Goal: Information Seeking & Learning: Understand process/instructions

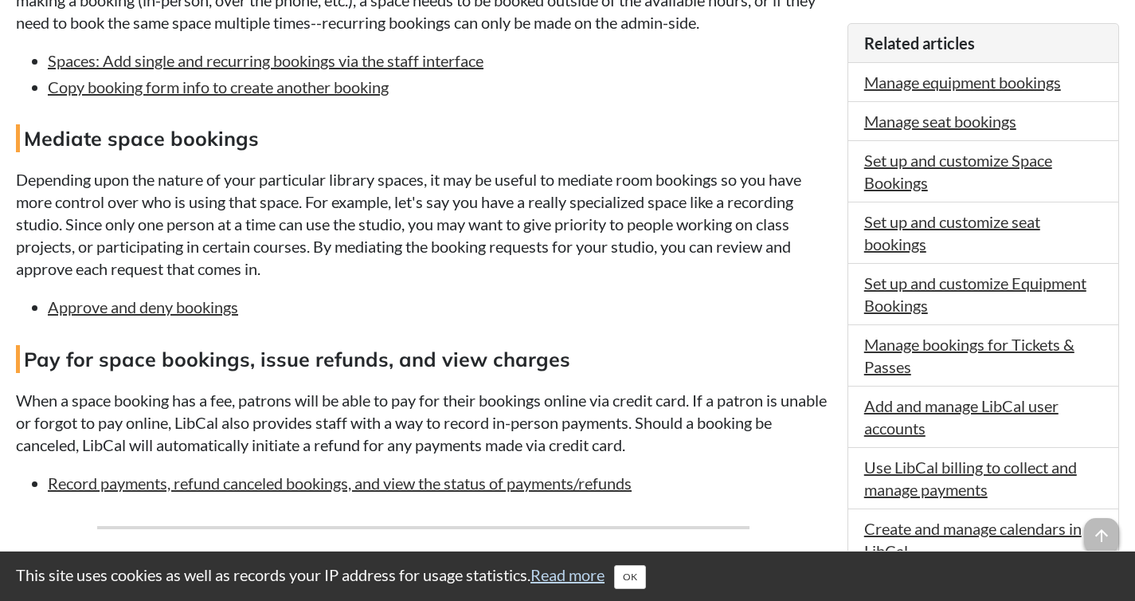
scroll to position [718, 0]
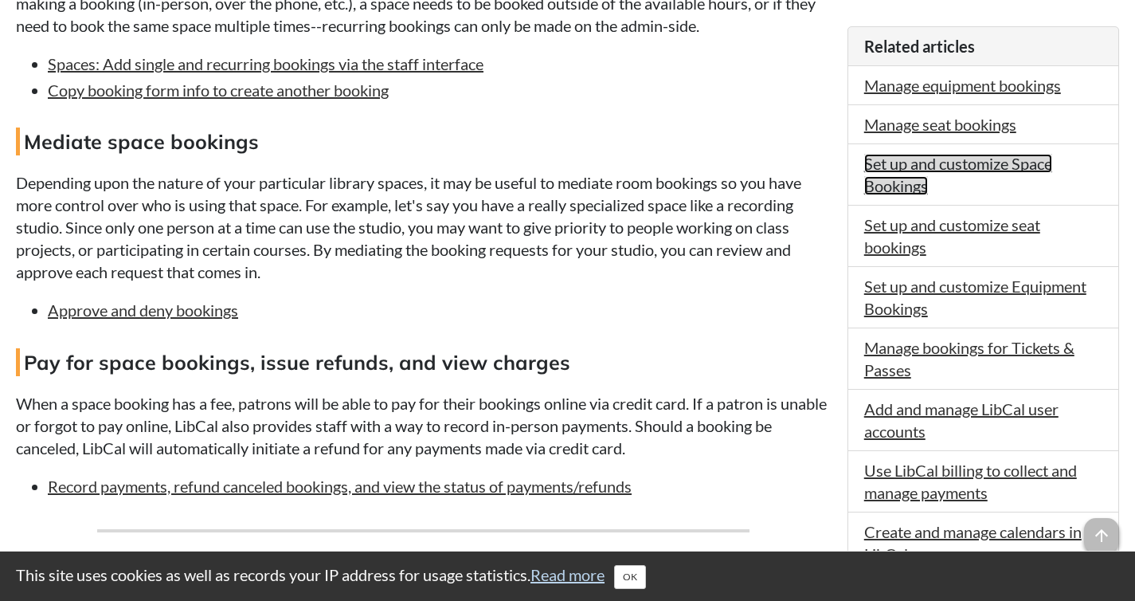
click at [889, 166] on link "Set up and customize Space Bookings" at bounding box center [958, 174] width 188 height 41
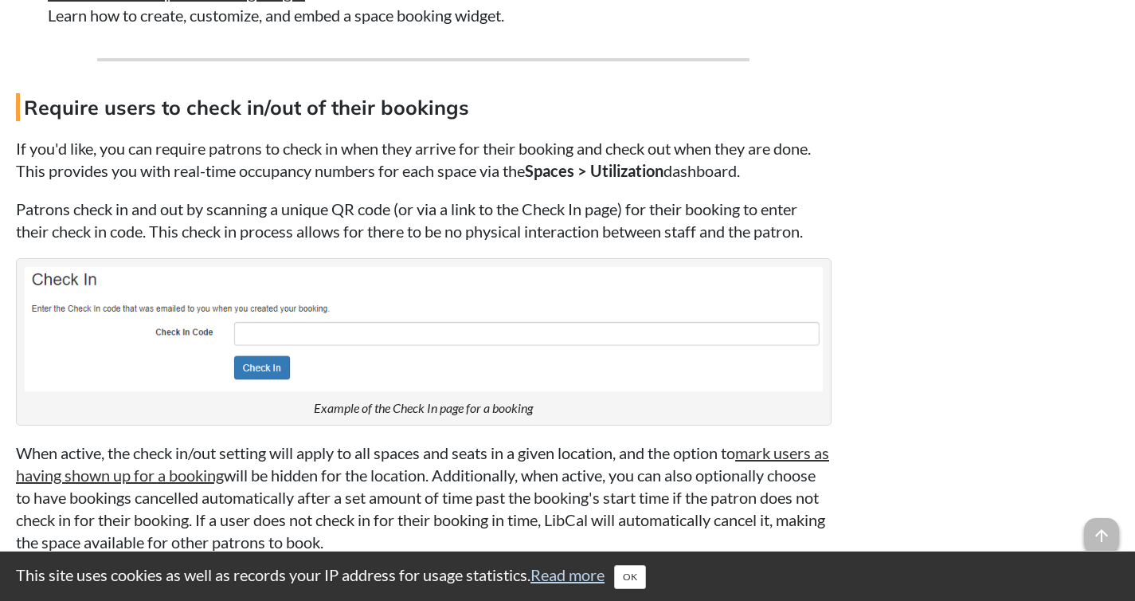
scroll to position [13900, 0]
click at [796, 120] on h4 "Require users to check in/out of their bookings" at bounding box center [424, 106] width 816 height 28
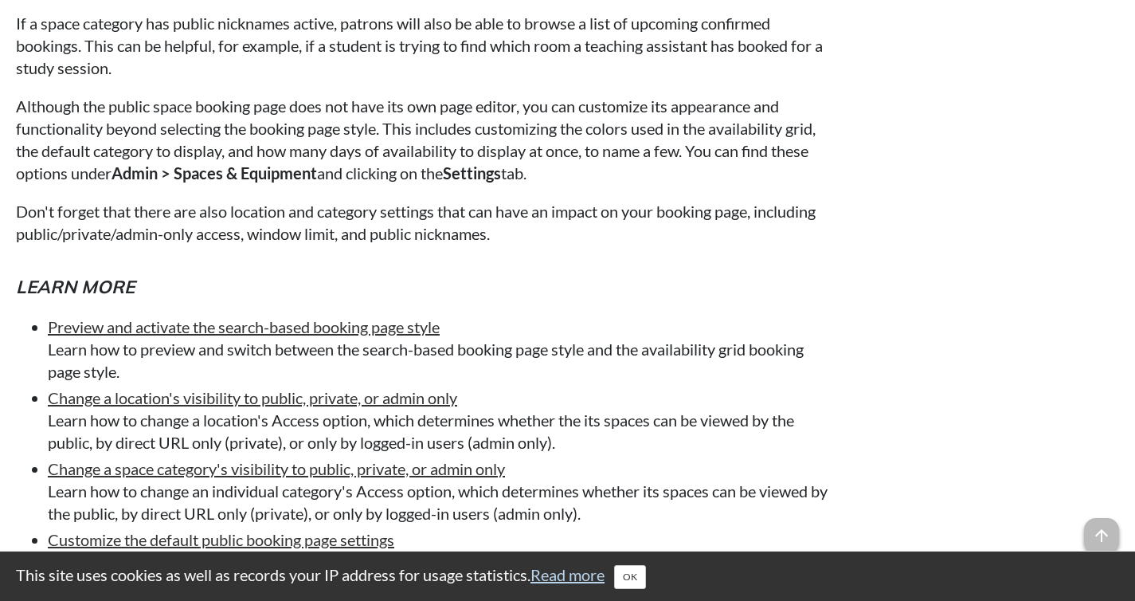
scroll to position [10512, 0]
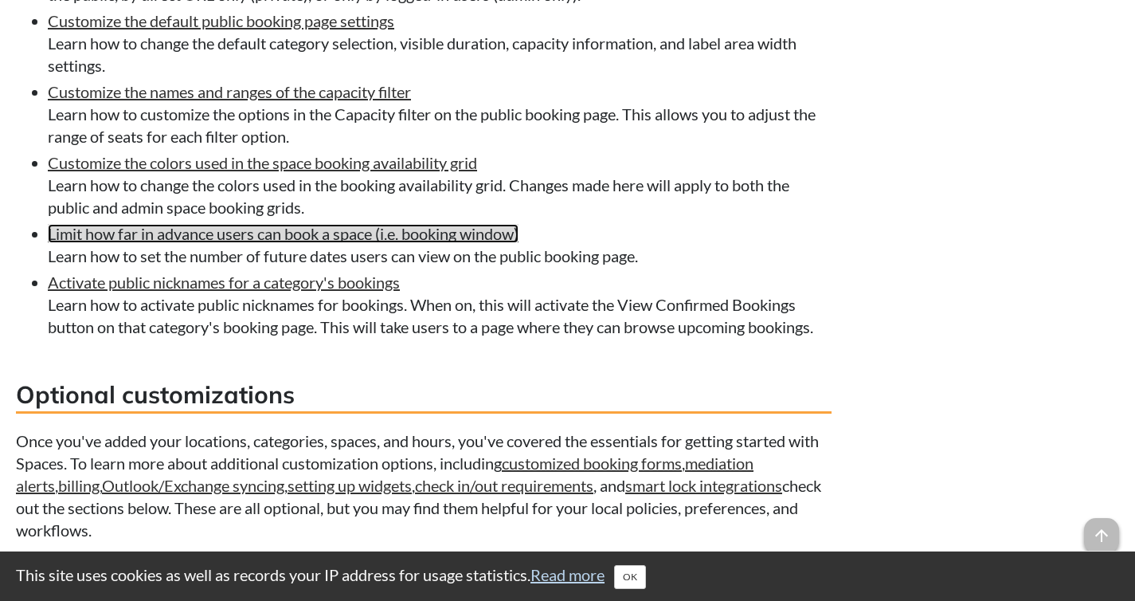
click at [475, 243] on link "Limit how far in advance users can book a space (i.e. booking window)" at bounding box center [283, 233] width 471 height 19
